Goal: Ask a question

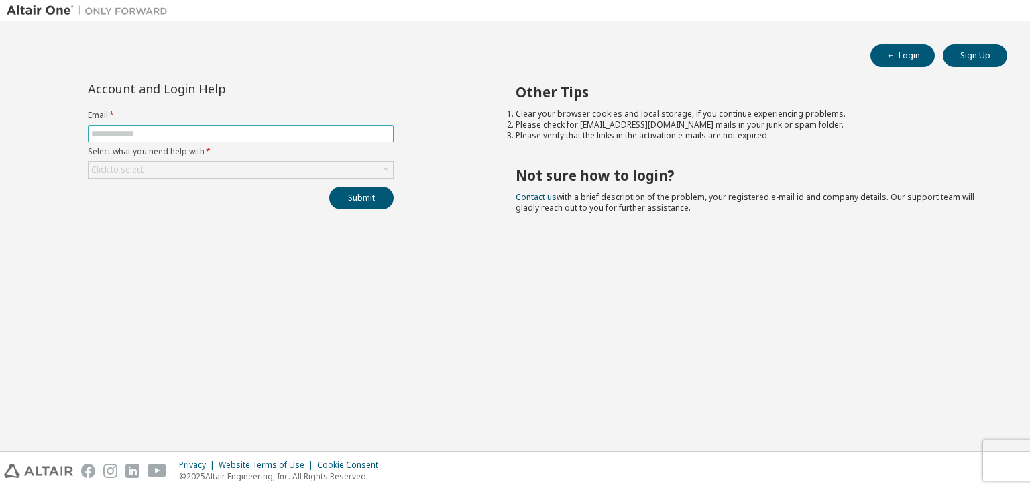
click at [239, 129] on input "text" at bounding box center [240, 133] width 299 height 11
type input "**********"
click at [163, 168] on div "Click to select" at bounding box center [241, 170] width 305 height 16
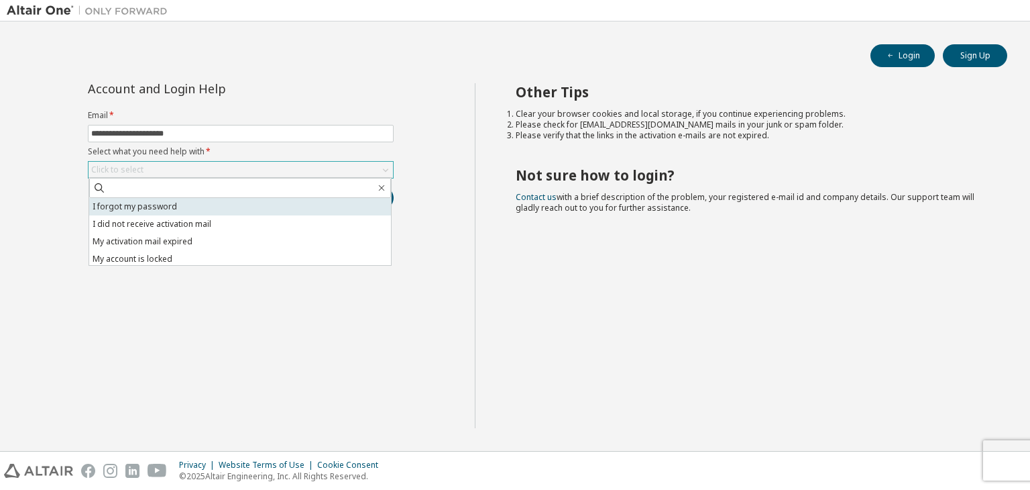
click at [166, 207] on li "I forgot my password" at bounding box center [240, 206] width 302 height 17
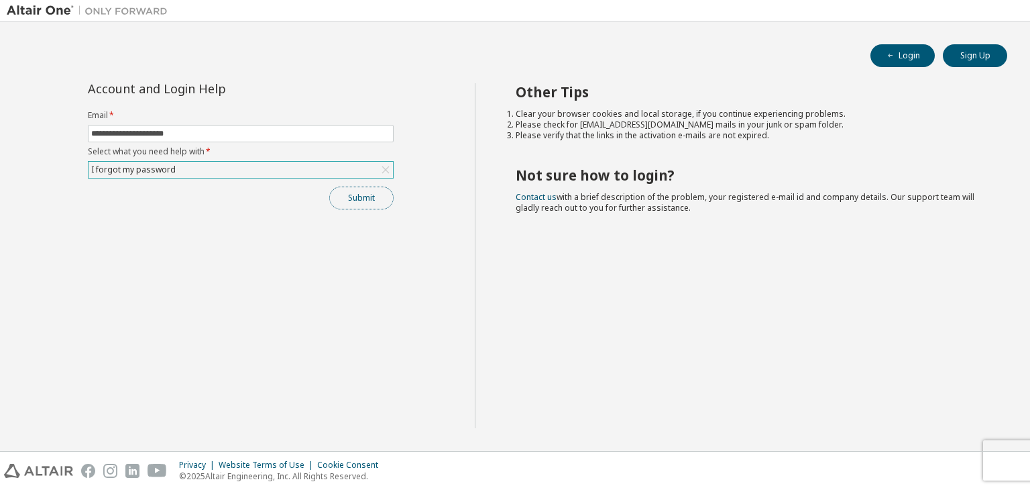
click at [362, 198] on button "Submit" at bounding box center [361, 197] width 64 height 23
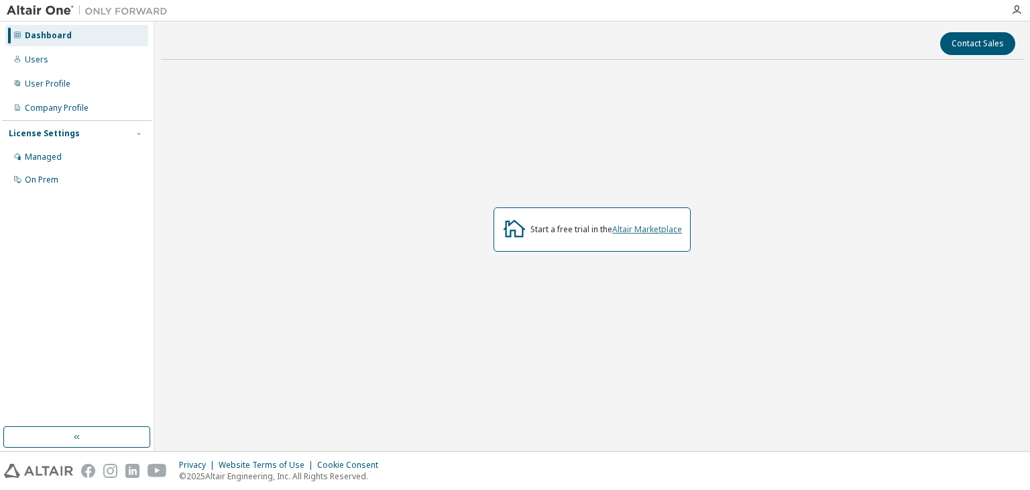
click at [639, 228] on link "Altair Marketplace" at bounding box center [647, 228] width 70 height 11
click at [70, 63] on div "Users" at bounding box center [76, 59] width 143 height 21
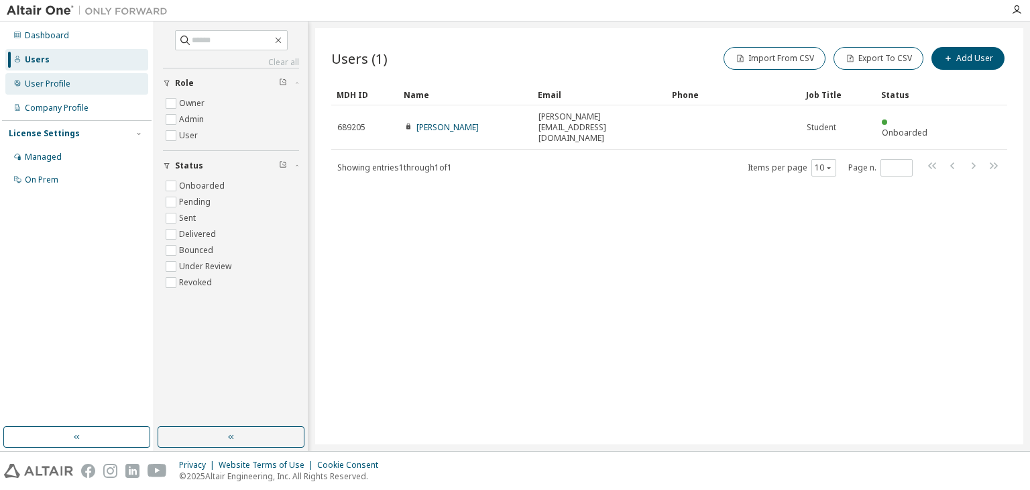
click at [67, 78] on div "User Profile" at bounding box center [48, 83] width 46 height 11
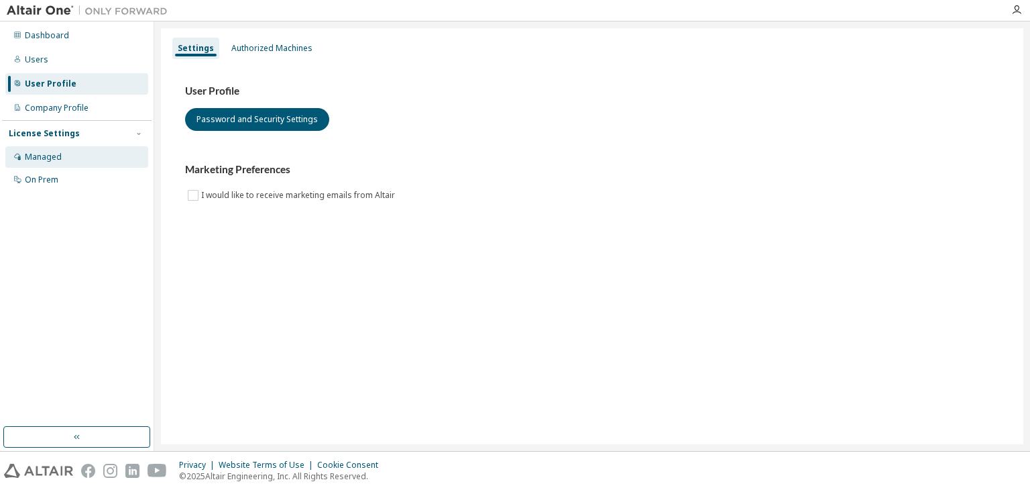
click at [70, 154] on div "Managed" at bounding box center [76, 156] width 143 height 21
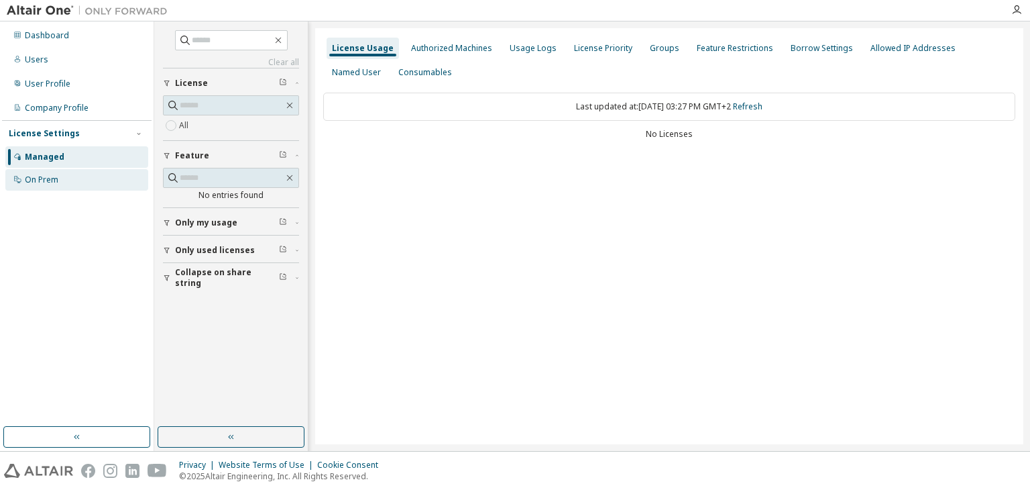
click at [69, 182] on div "On Prem" at bounding box center [76, 179] width 143 height 21
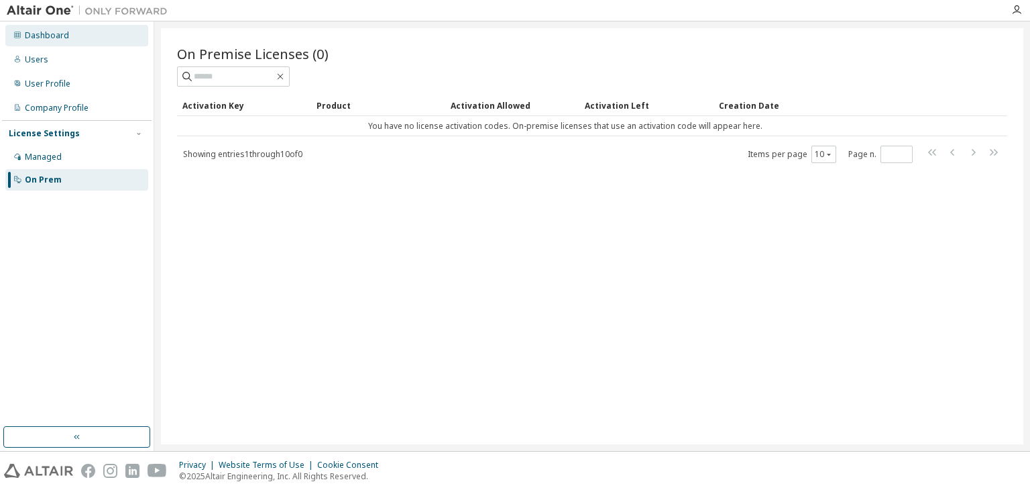
click at [78, 36] on div "Dashboard" at bounding box center [76, 35] width 143 height 21
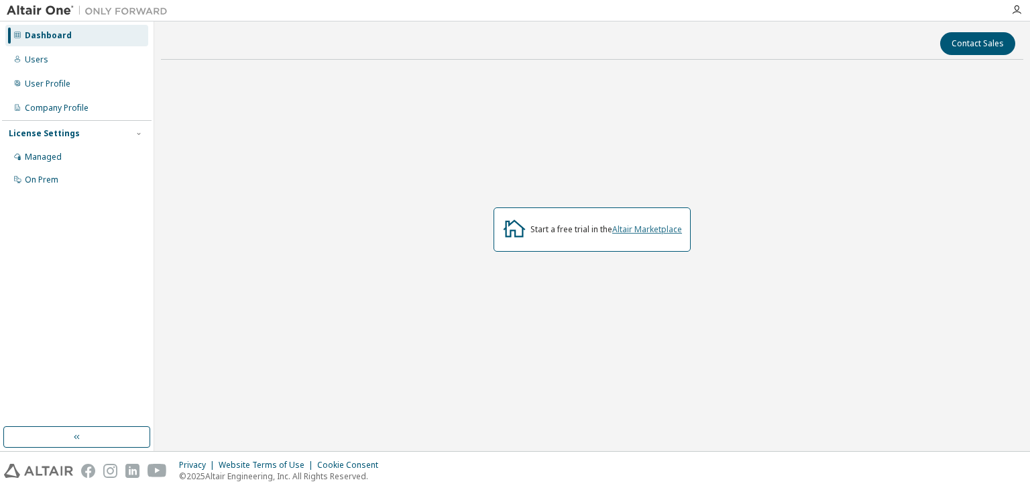
click at [644, 227] on link "Altair Marketplace" at bounding box center [647, 228] width 70 height 11
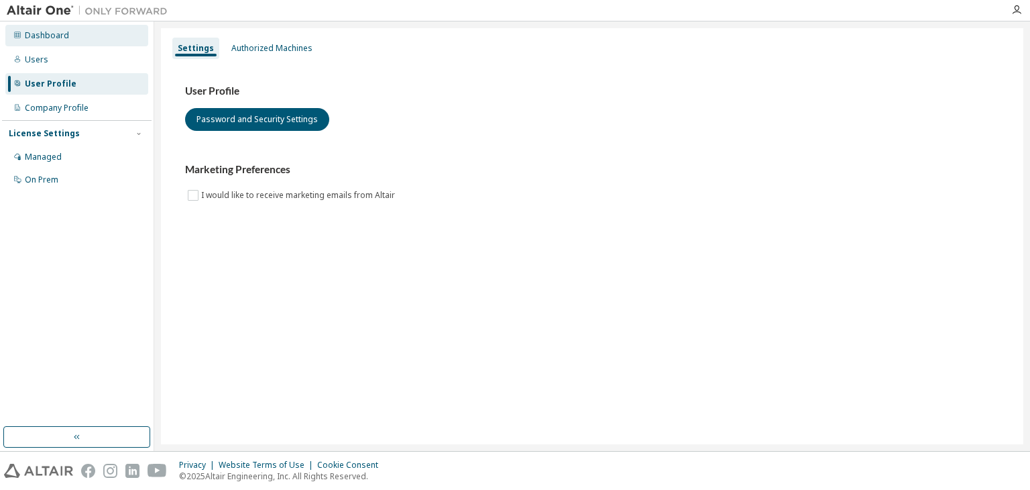
click at [103, 36] on div "Dashboard" at bounding box center [76, 35] width 143 height 21
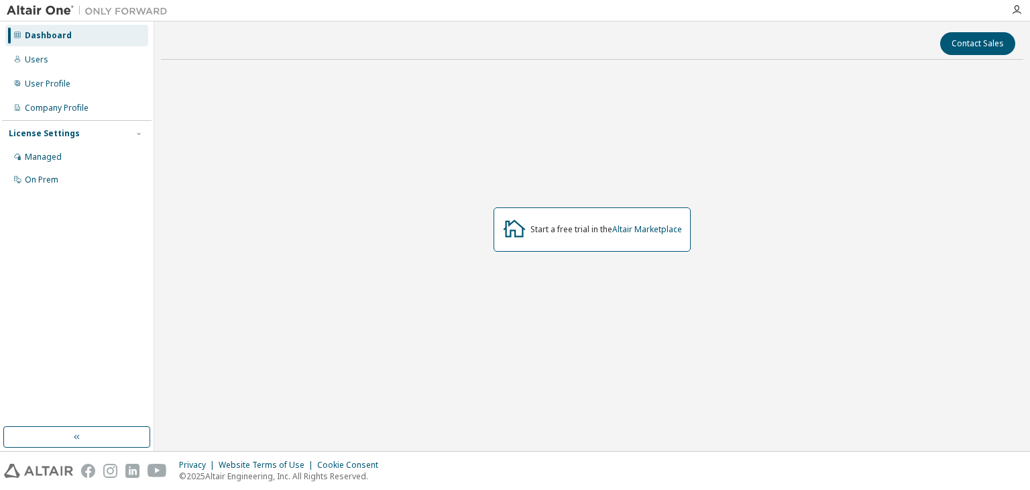
click at [1023, 1] on div at bounding box center [1016, 10] width 27 height 20
click at [1021, 11] on icon "button" at bounding box center [1016, 10] width 11 height 11
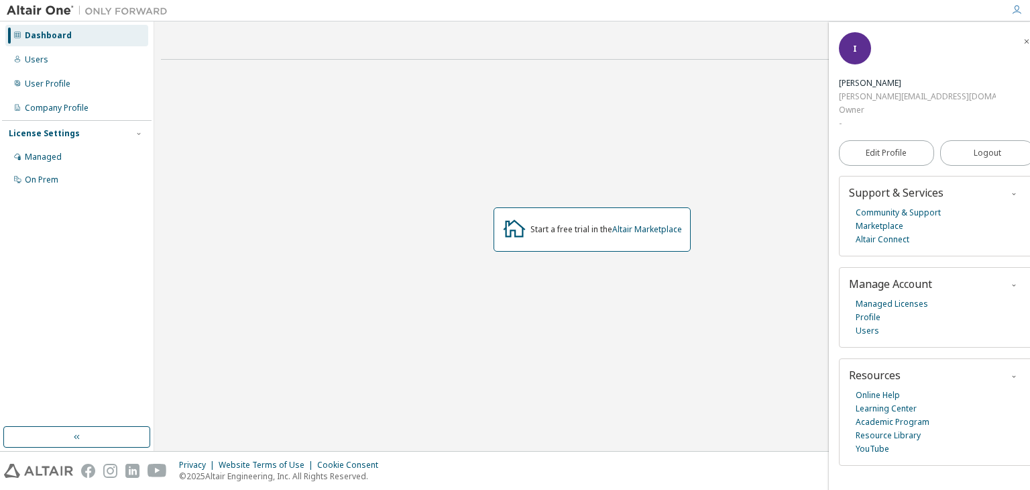
click at [859, 58] on div "I" at bounding box center [855, 48] width 32 height 32
click at [904, 90] on div "[PERSON_NAME][EMAIL_ADDRESS][DOMAIN_NAME]" at bounding box center [917, 96] width 157 height 13
click at [904, 76] on div "[PERSON_NAME]" at bounding box center [917, 82] width 157 height 13
click at [879, 185] on span "Support & Services" at bounding box center [896, 192] width 95 height 15
click at [875, 206] on link "Community & Support" at bounding box center [898, 212] width 85 height 13
